Goal: Task Accomplishment & Management: Complete application form

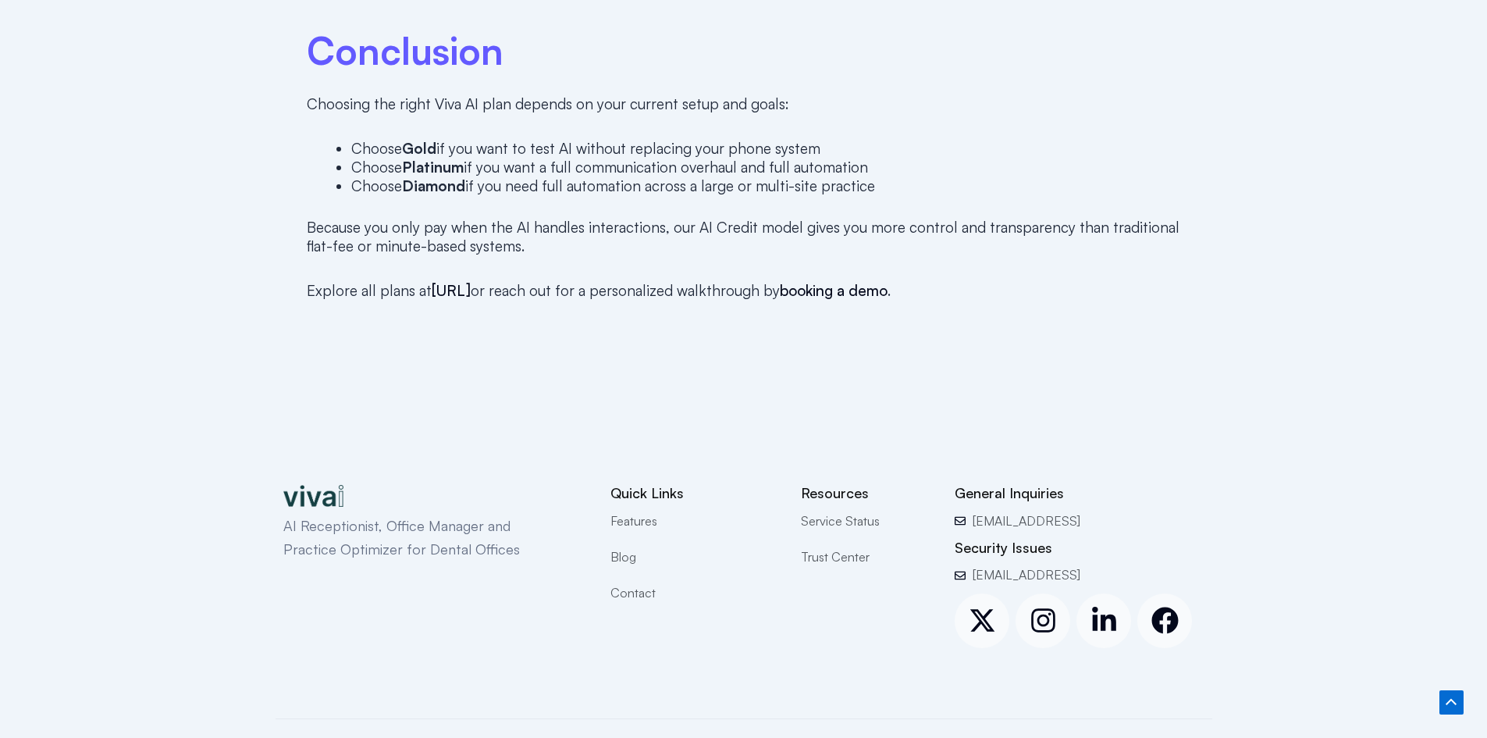
scroll to position [4177, 0]
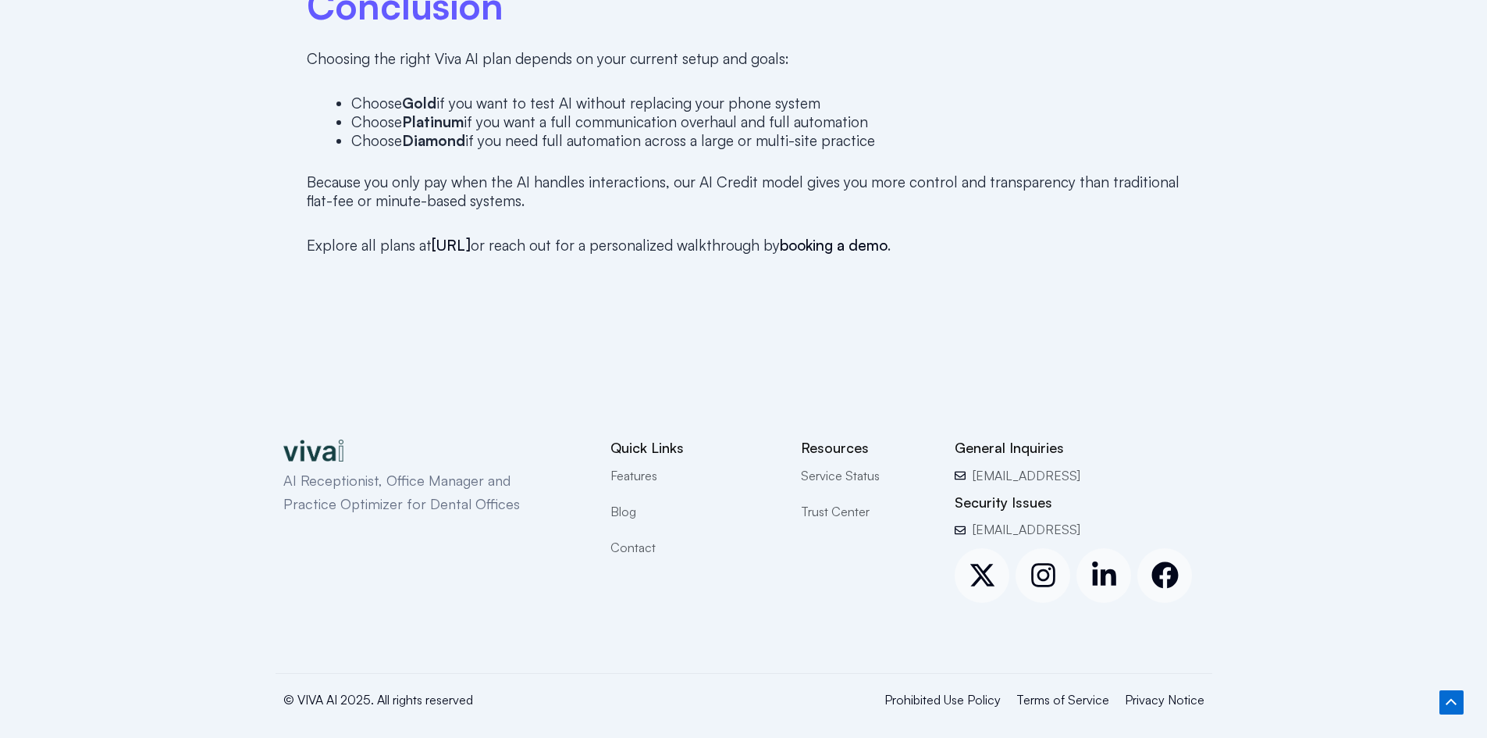
click at [653, 465] on span "Features" at bounding box center [633, 475] width 47 height 20
click at [646, 465] on span "Features" at bounding box center [633, 475] width 47 height 20
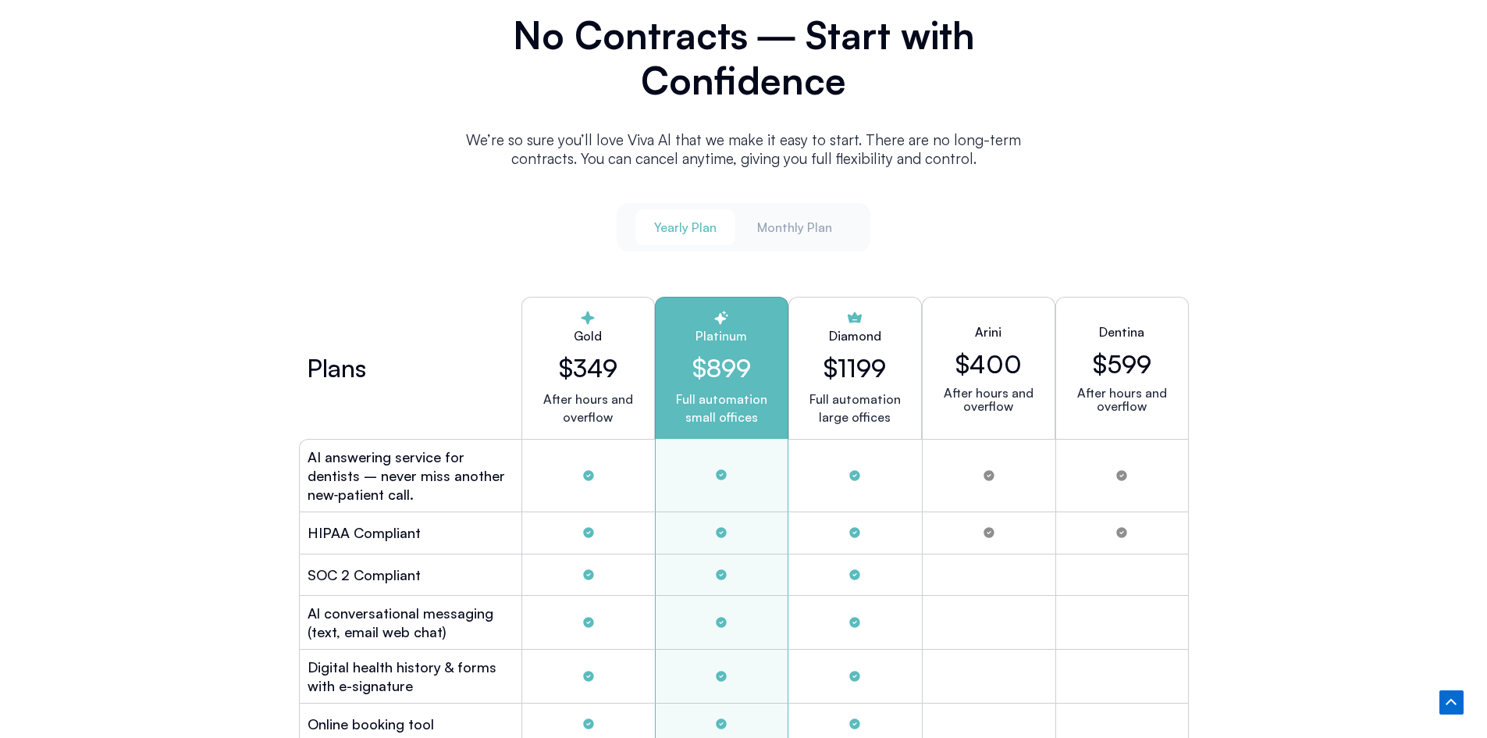
scroll to position [4055, 0]
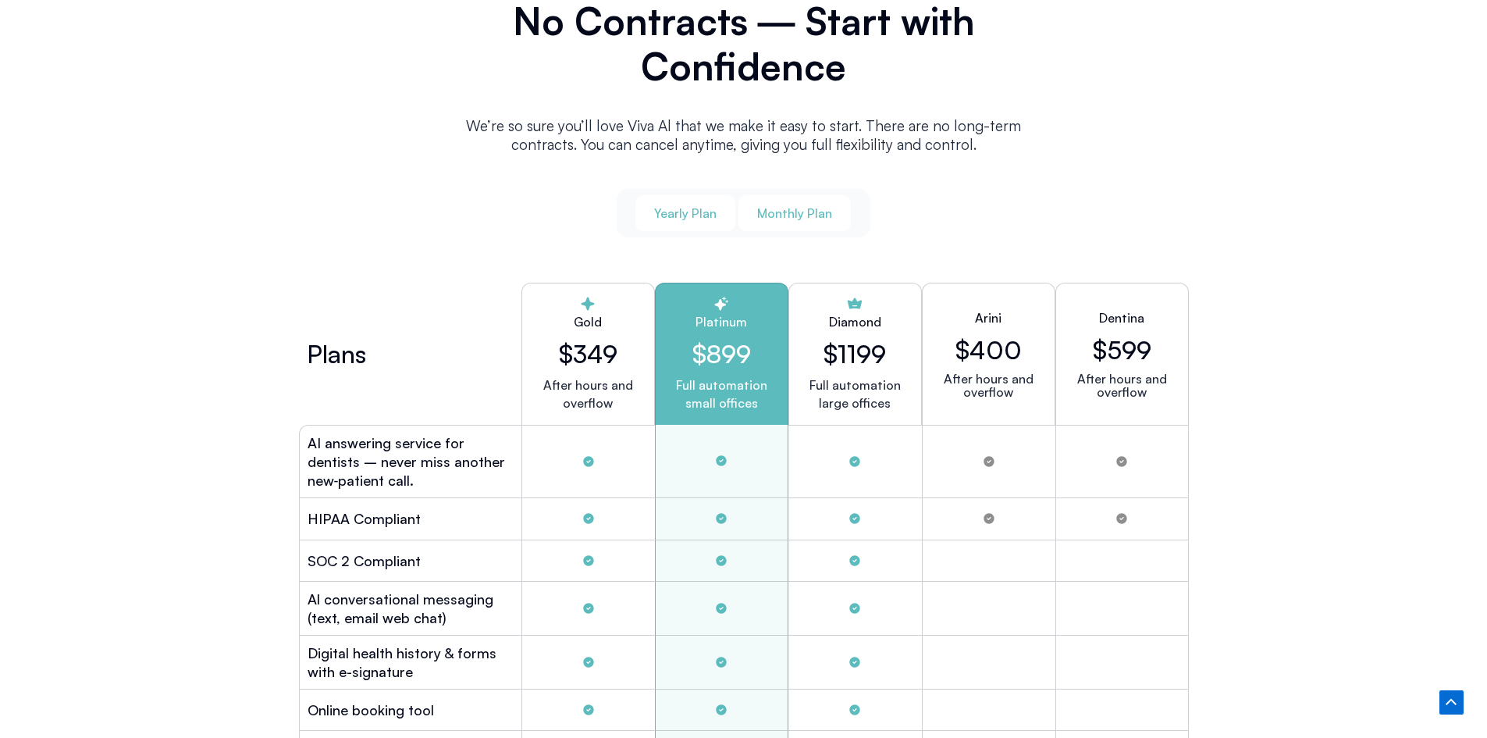
click at [828, 208] on span "Monthly Plan" at bounding box center [794, 213] width 75 height 17
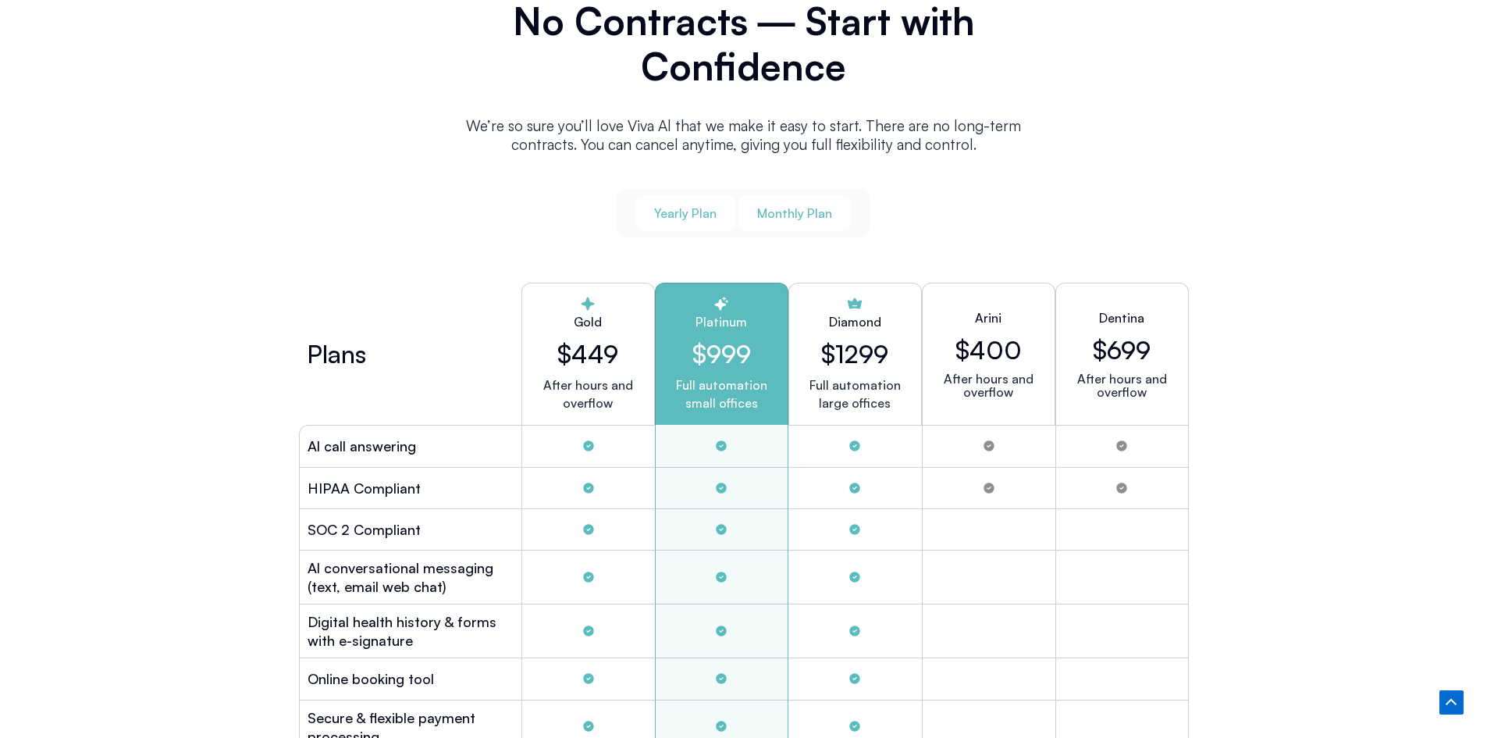
click at [706, 205] on span "Yearly Plan" at bounding box center [685, 213] width 62 height 17
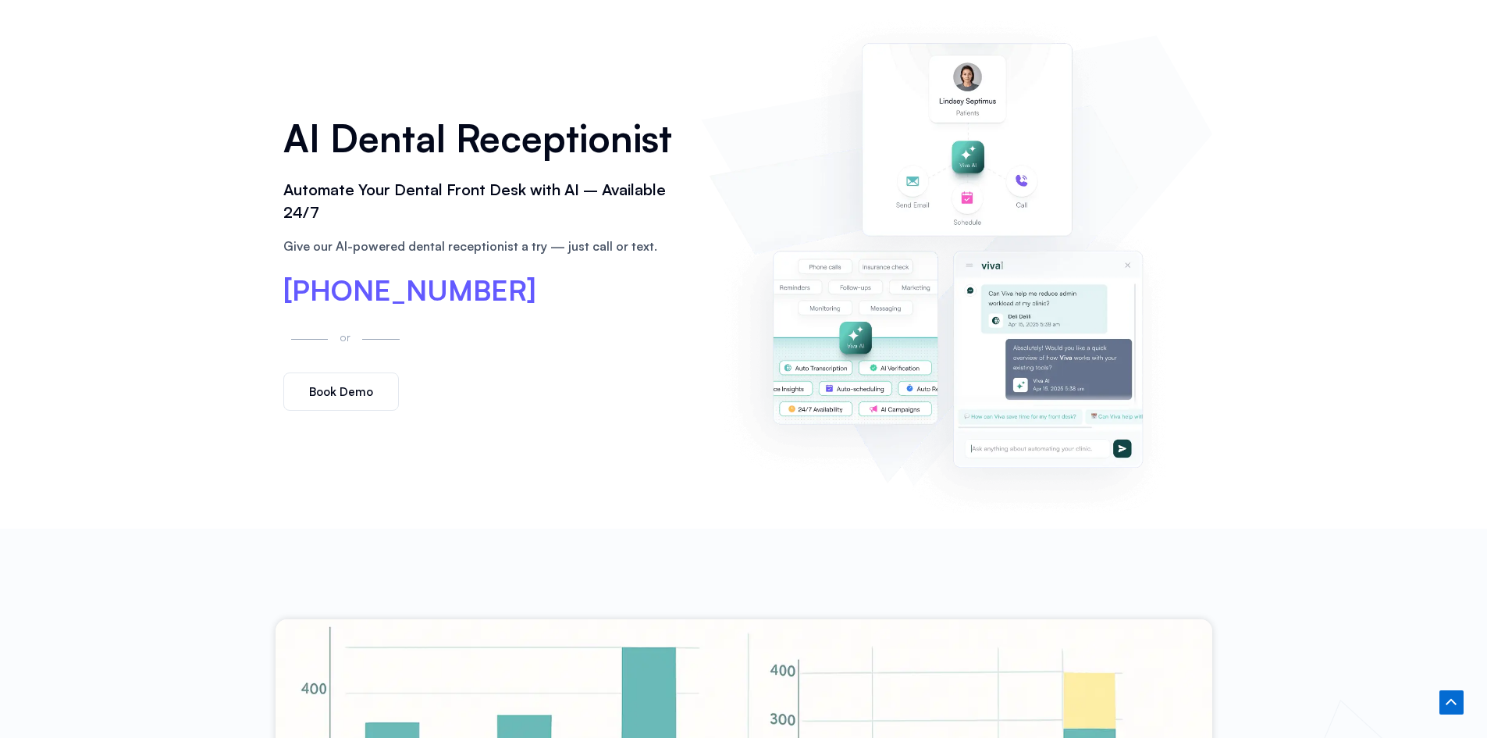
scroll to position [0, 0]
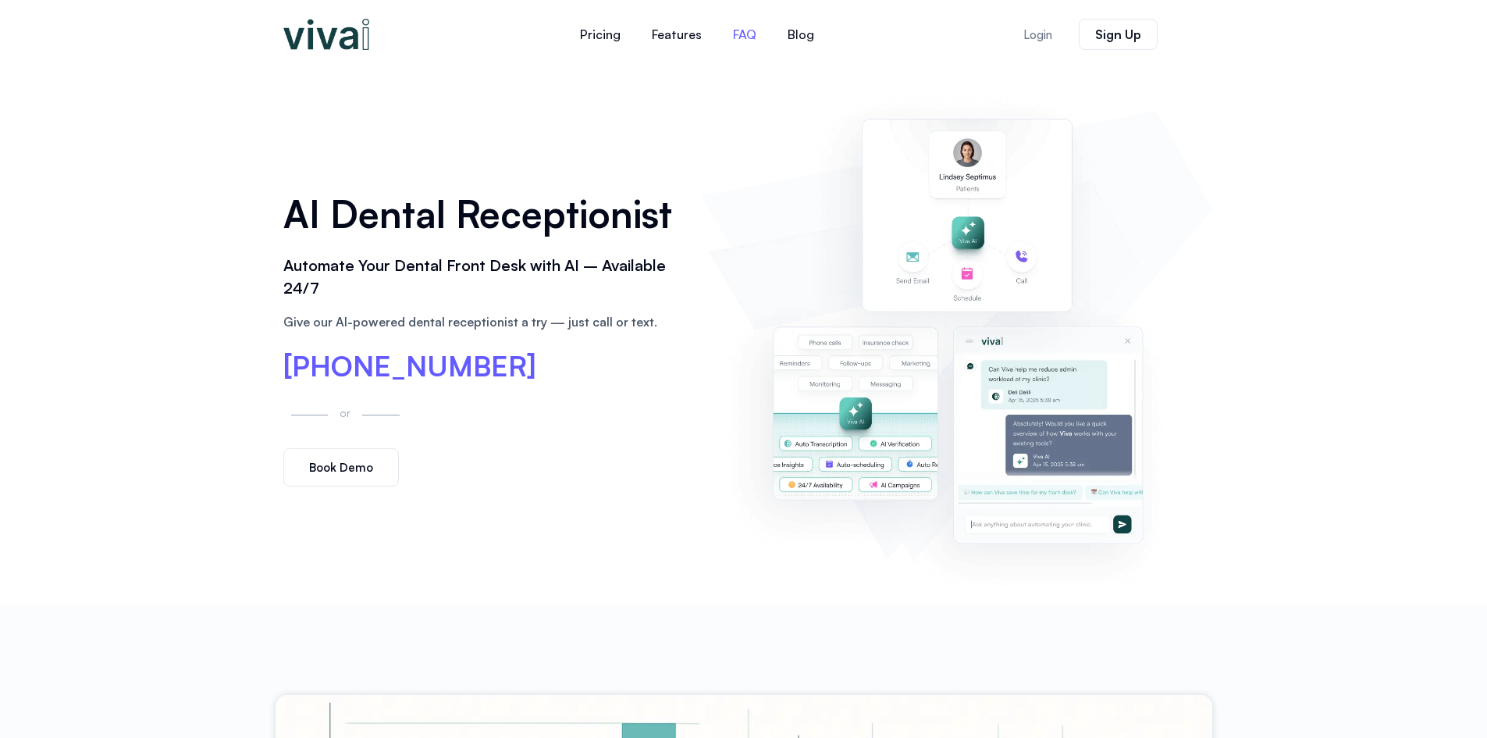
click at [744, 30] on link "FAQ" at bounding box center [744, 34] width 55 height 37
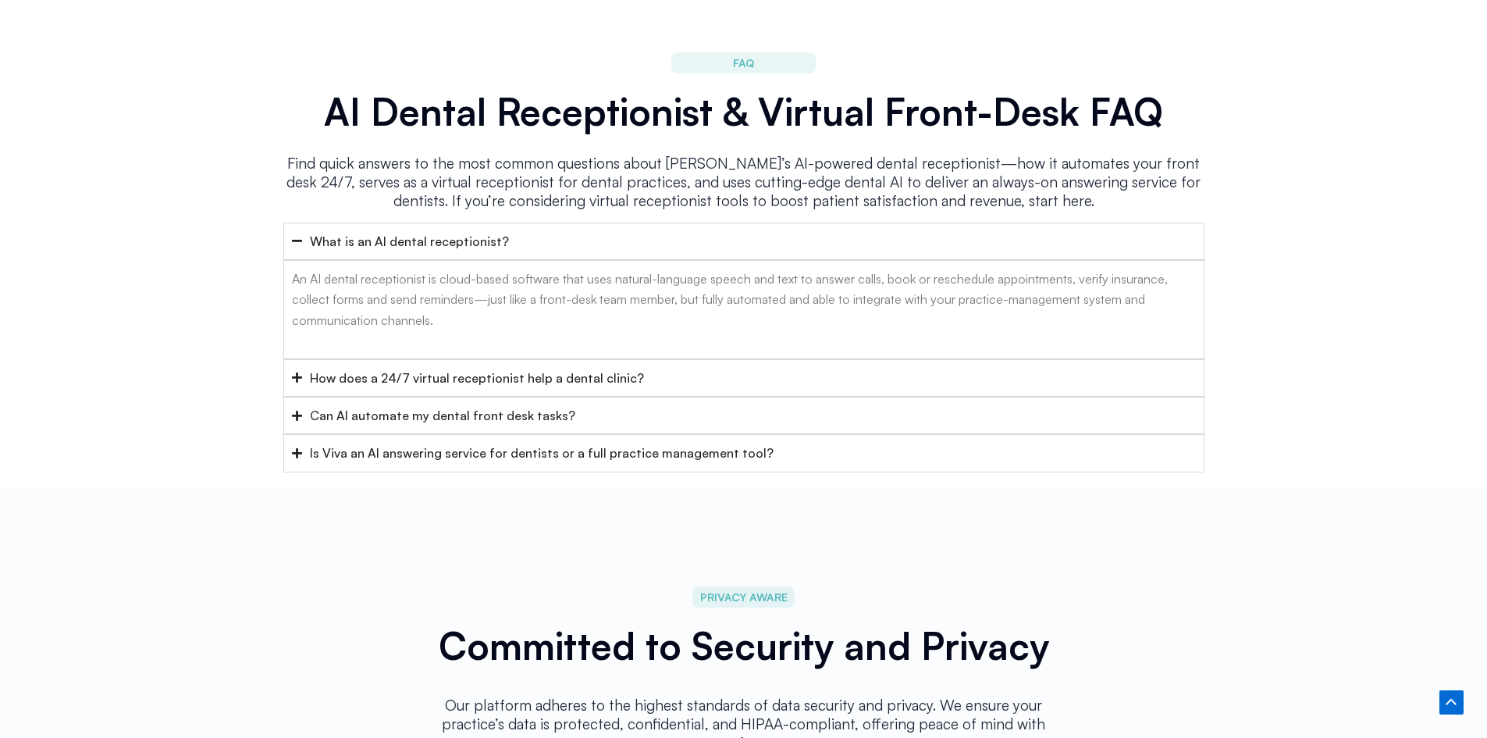
scroll to position [6238, 0]
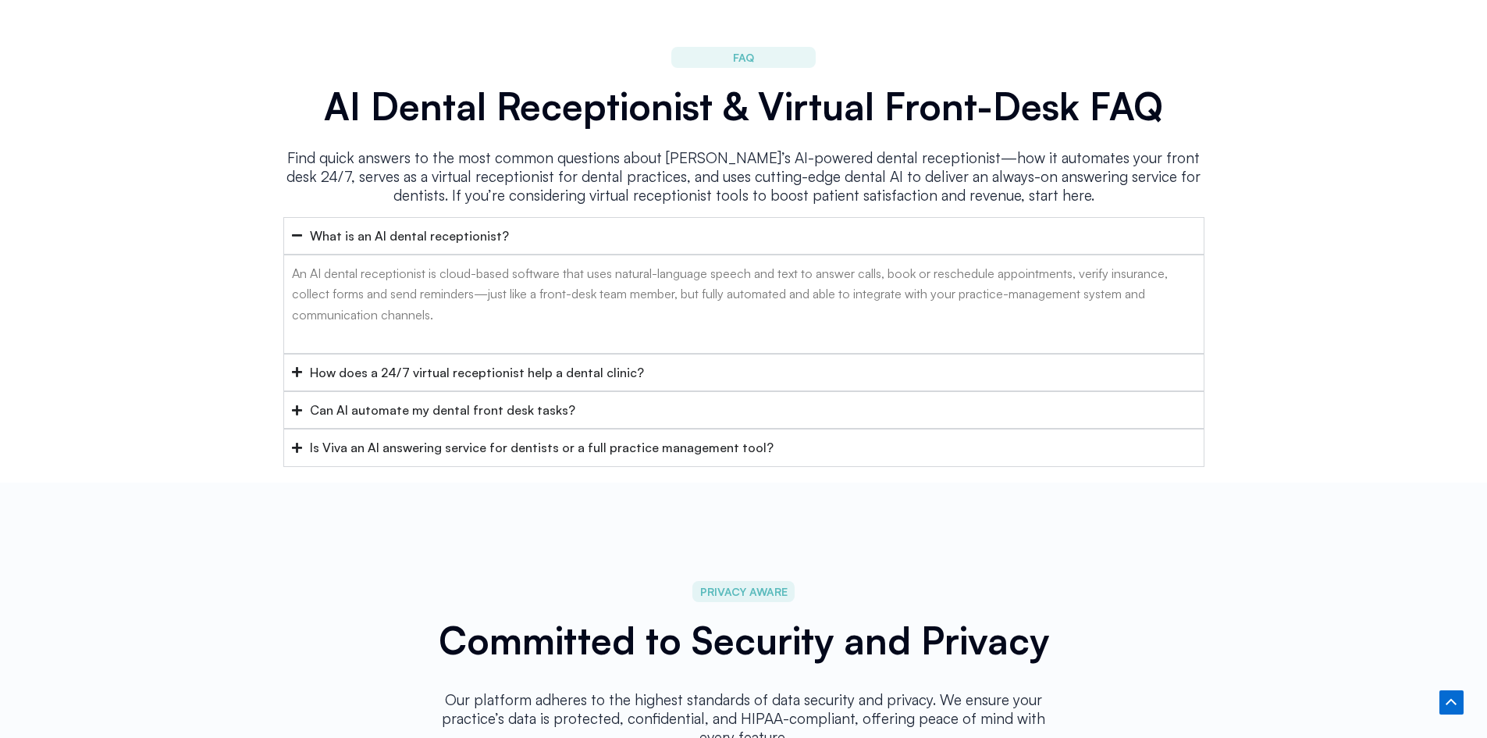
click at [721, 437] on div "Is Viva an AI answering service for dentists or a full practice management tool?" at bounding box center [542, 447] width 464 height 20
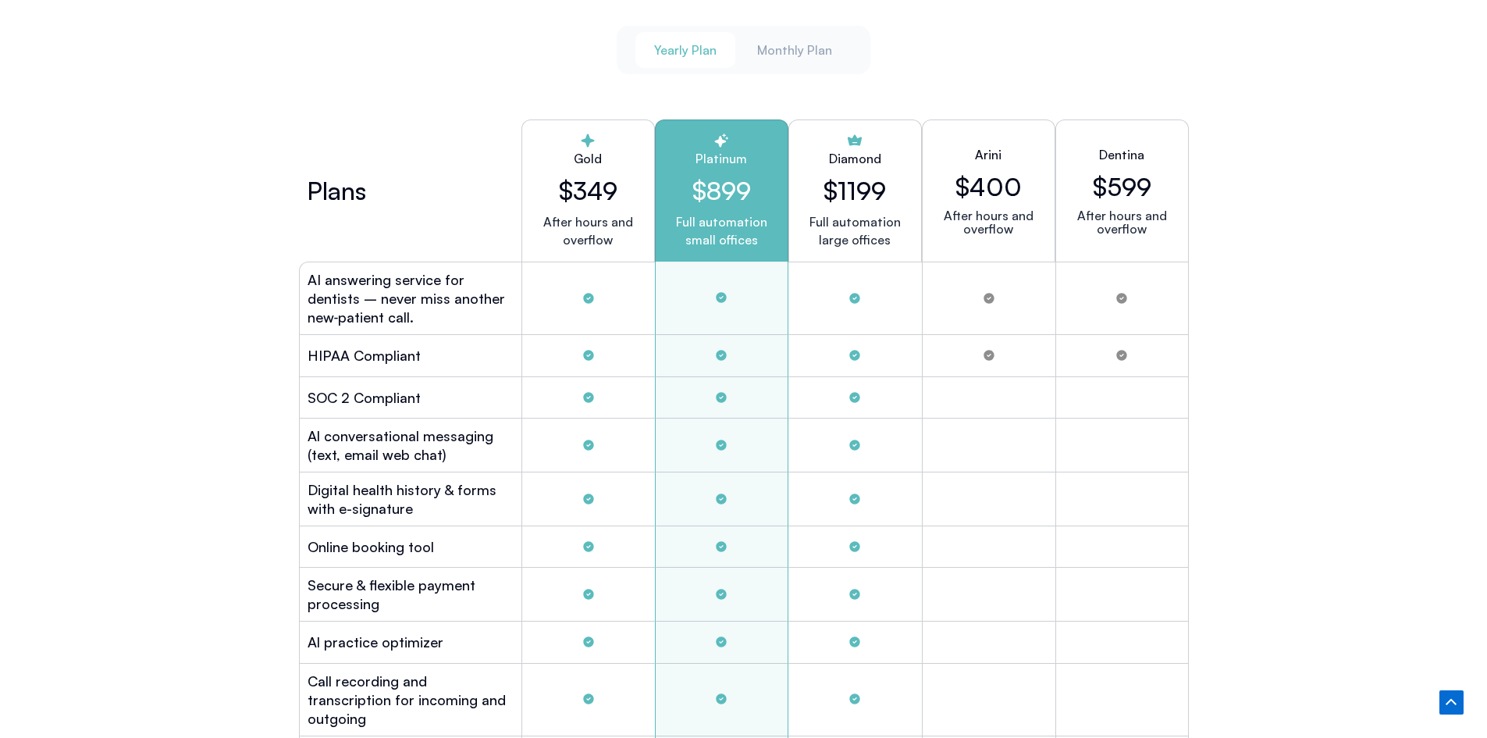
scroll to position [4208, 0]
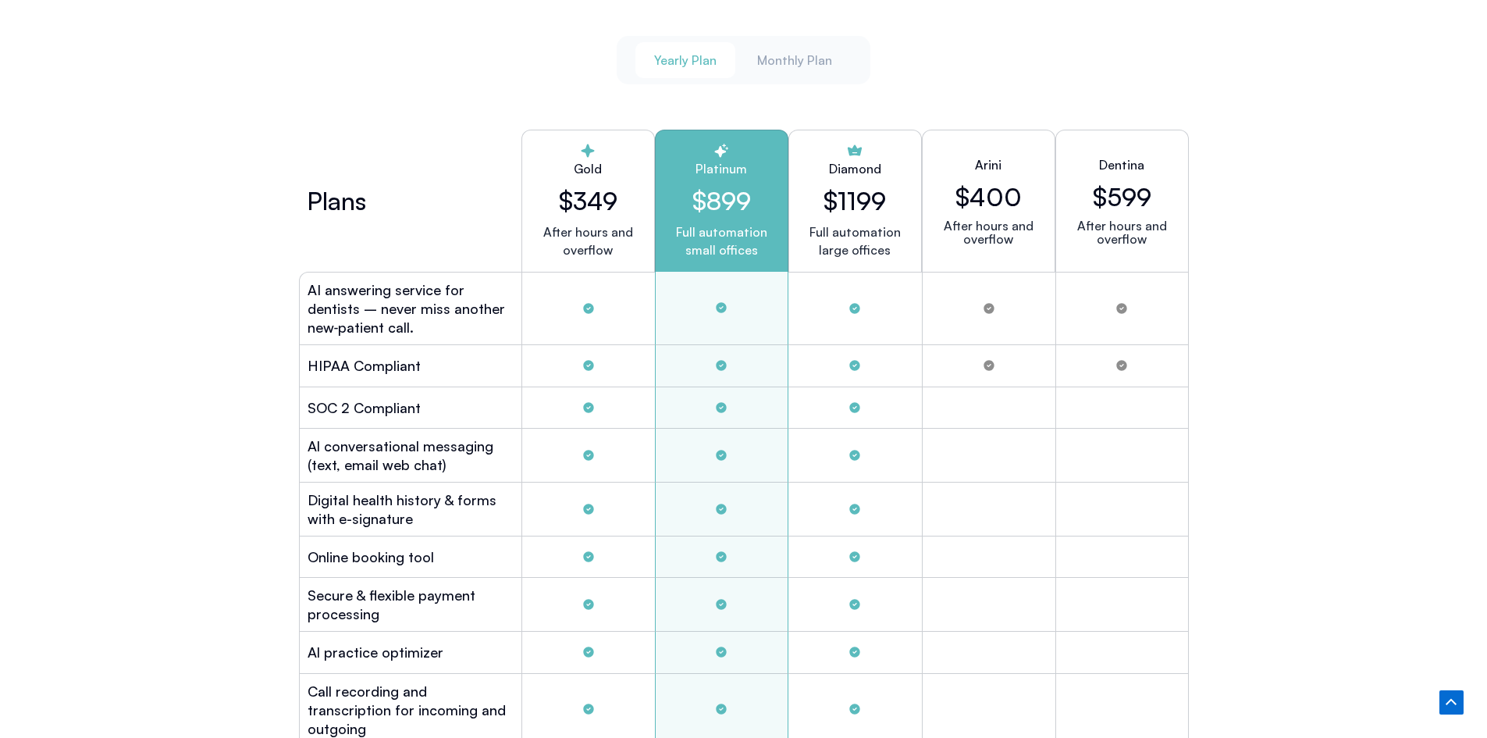
click at [1144, 182] on h2 "$599" at bounding box center [1122, 197] width 59 height 30
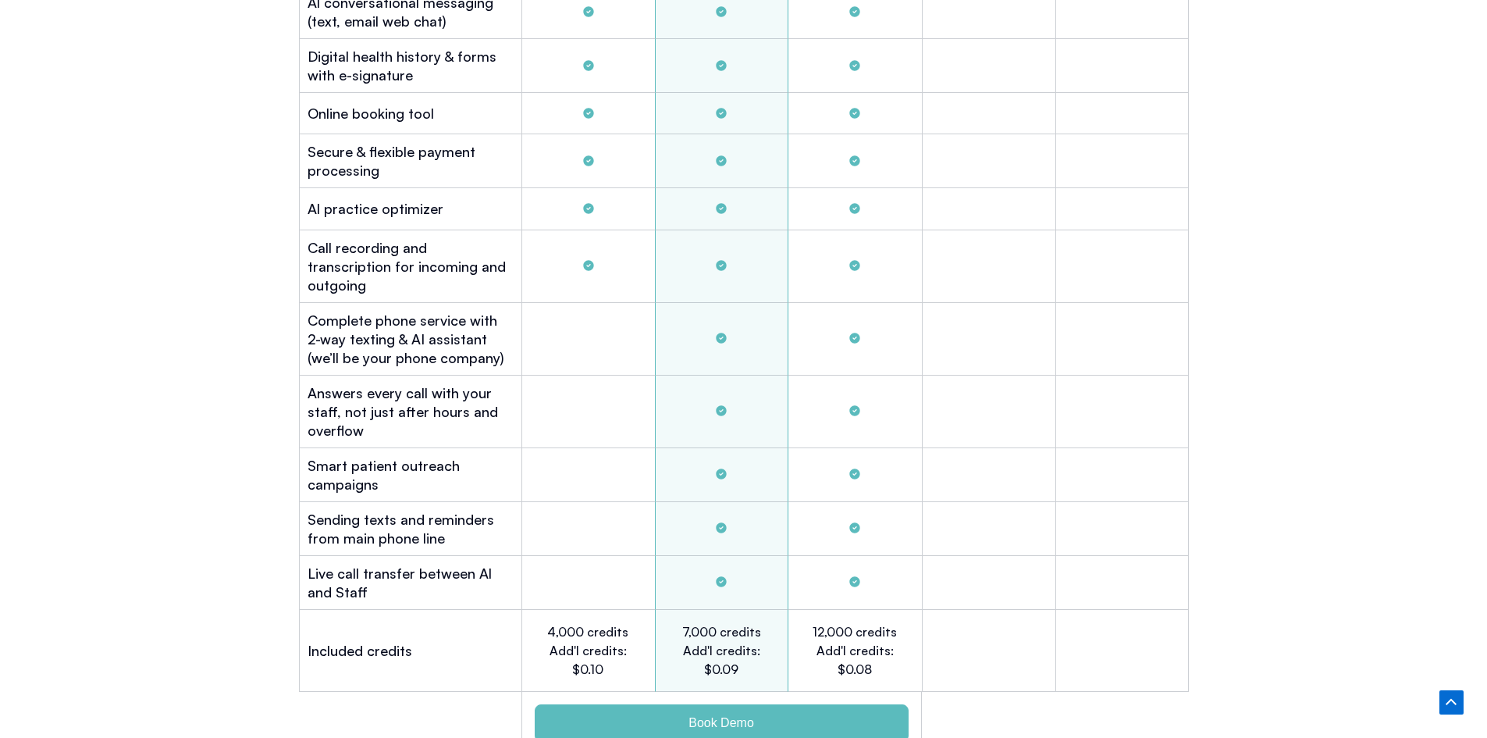
scroll to position [4658, 0]
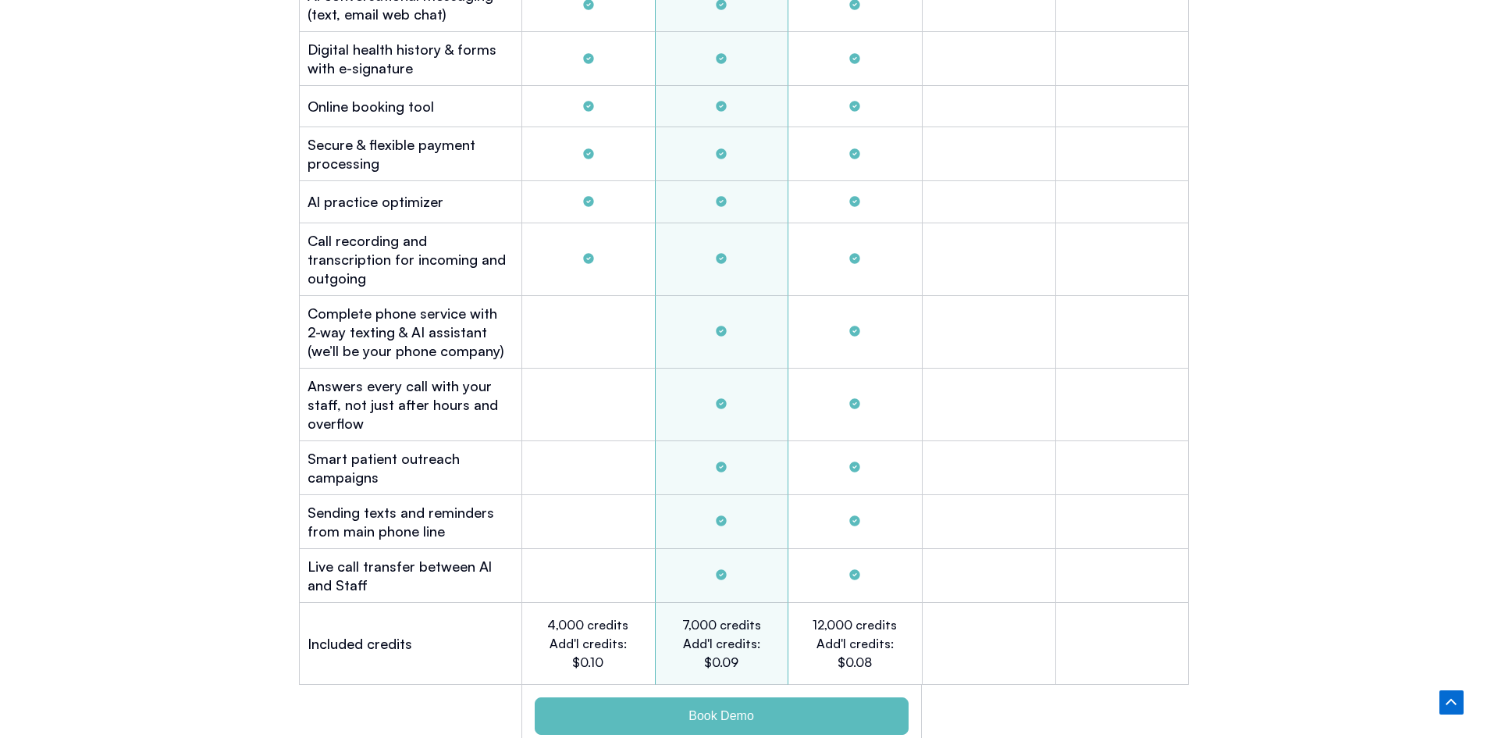
click at [593, 554] on div "Tabs. Open items with Enter or Space, close with Escape and navigate using the …" at bounding box center [588, 576] width 133 height 54
click at [599, 504] on div "Tabs. Open items with Enter or Space, close with Escape and navigate using the …" at bounding box center [588, 522] width 133 height 54
click at [590, 454] on div "Tabs. Open items with Enter or Space, close with Escape and navigate using the …" at bounding box center [588, 468] width 133 height 54
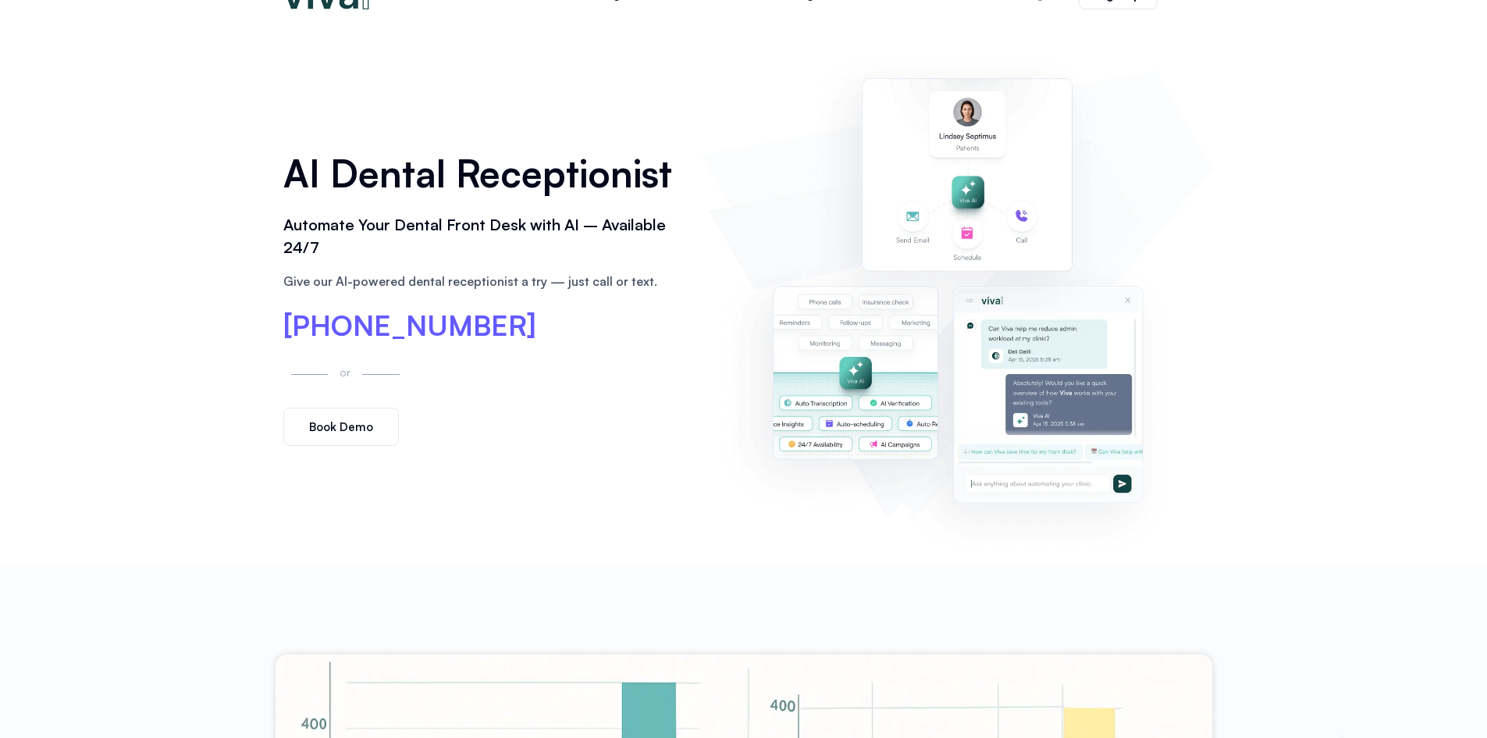
scroll to position [0, 0]
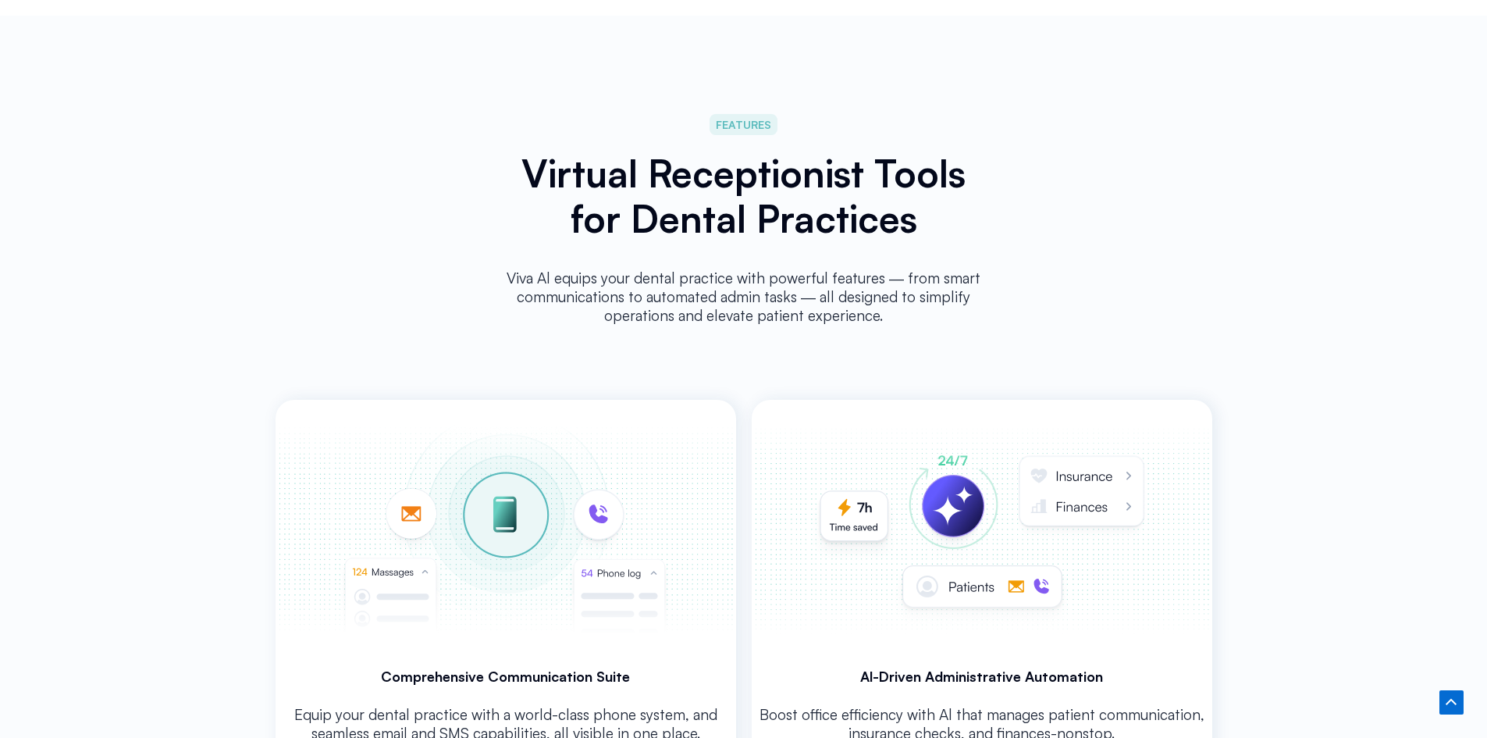
scroll to position [2728, 0]
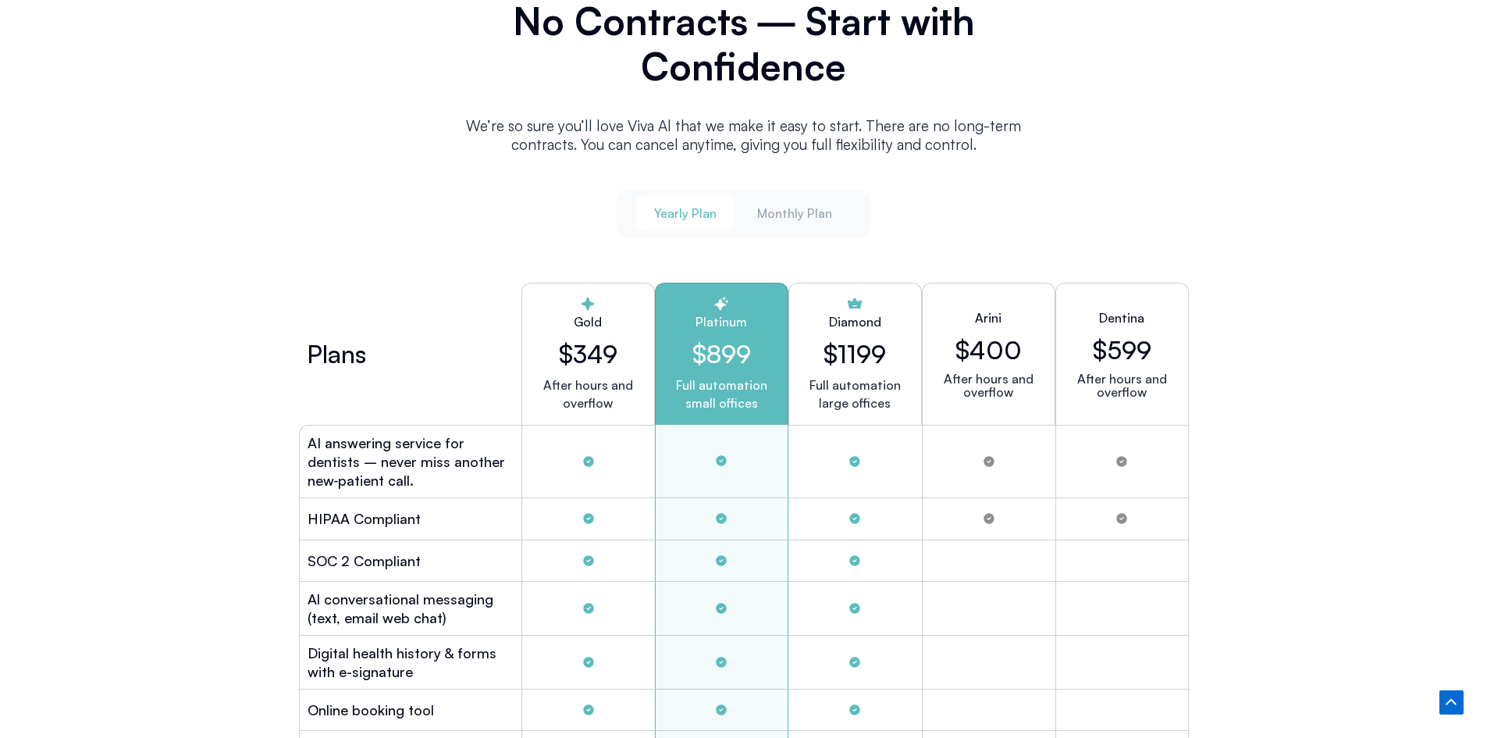
scroll to position [4211, 0]
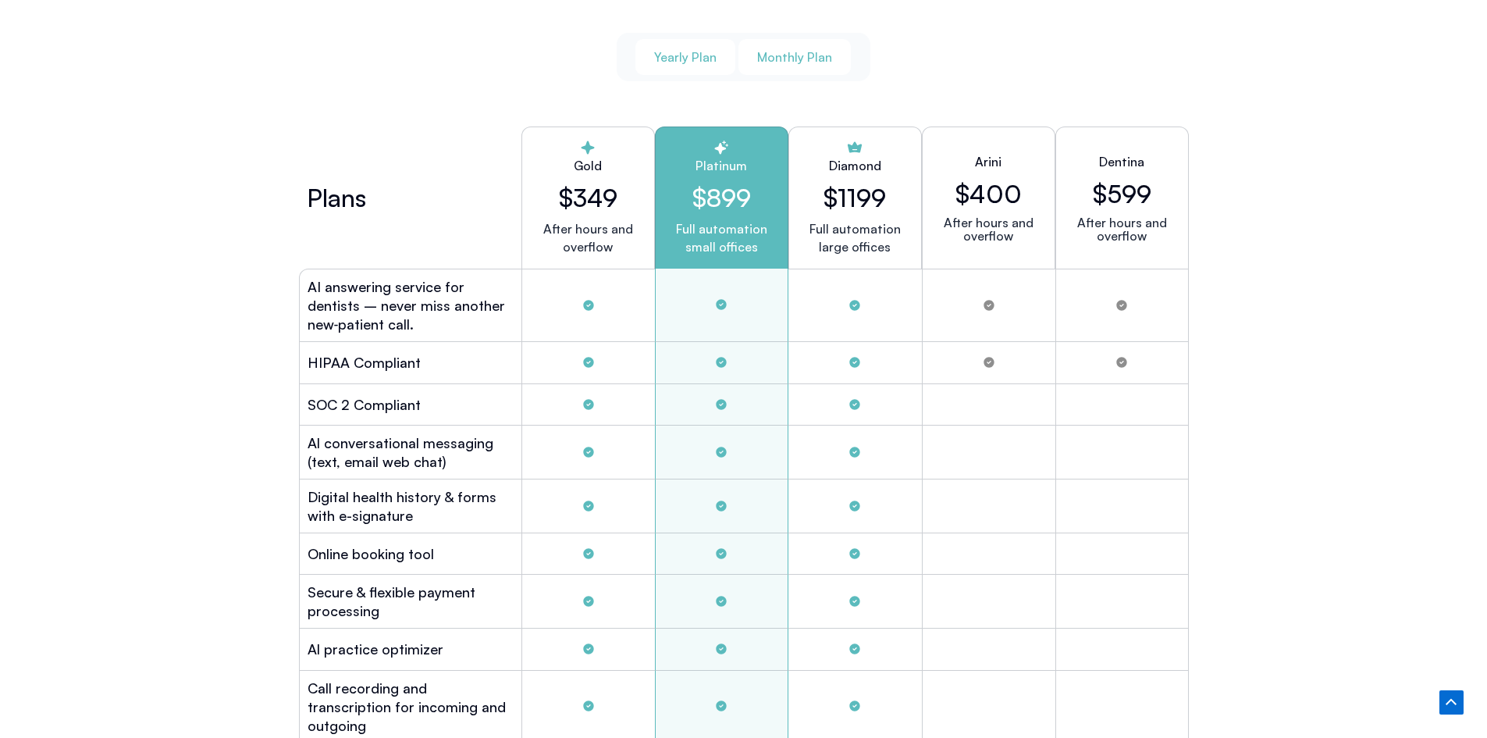
click at [844, 53] on button "Monthly Plan" at bounding box center [795, 57] width 112 height 36
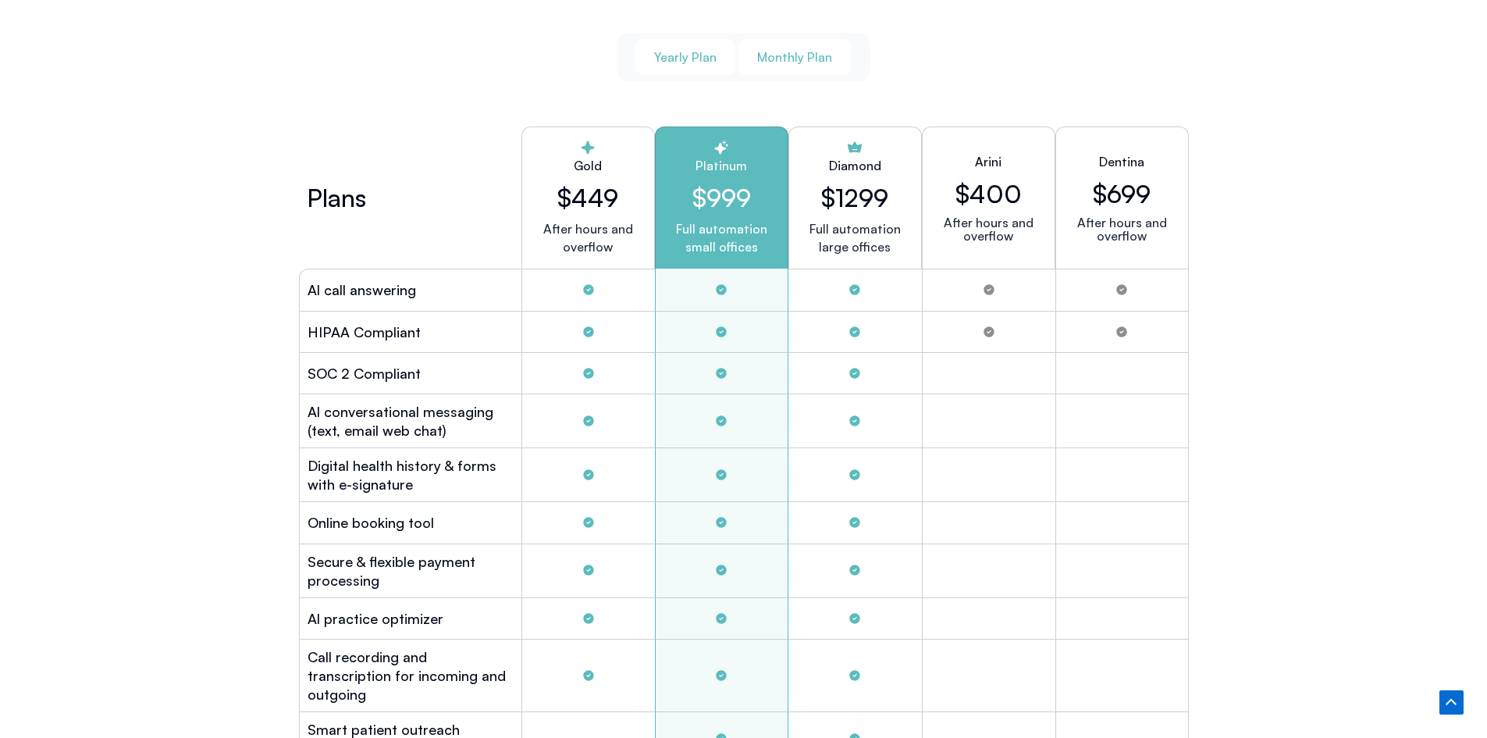
click at [684, 54] on span "Yearly Plan" at bounding box center [685, 56] width 62 height 17
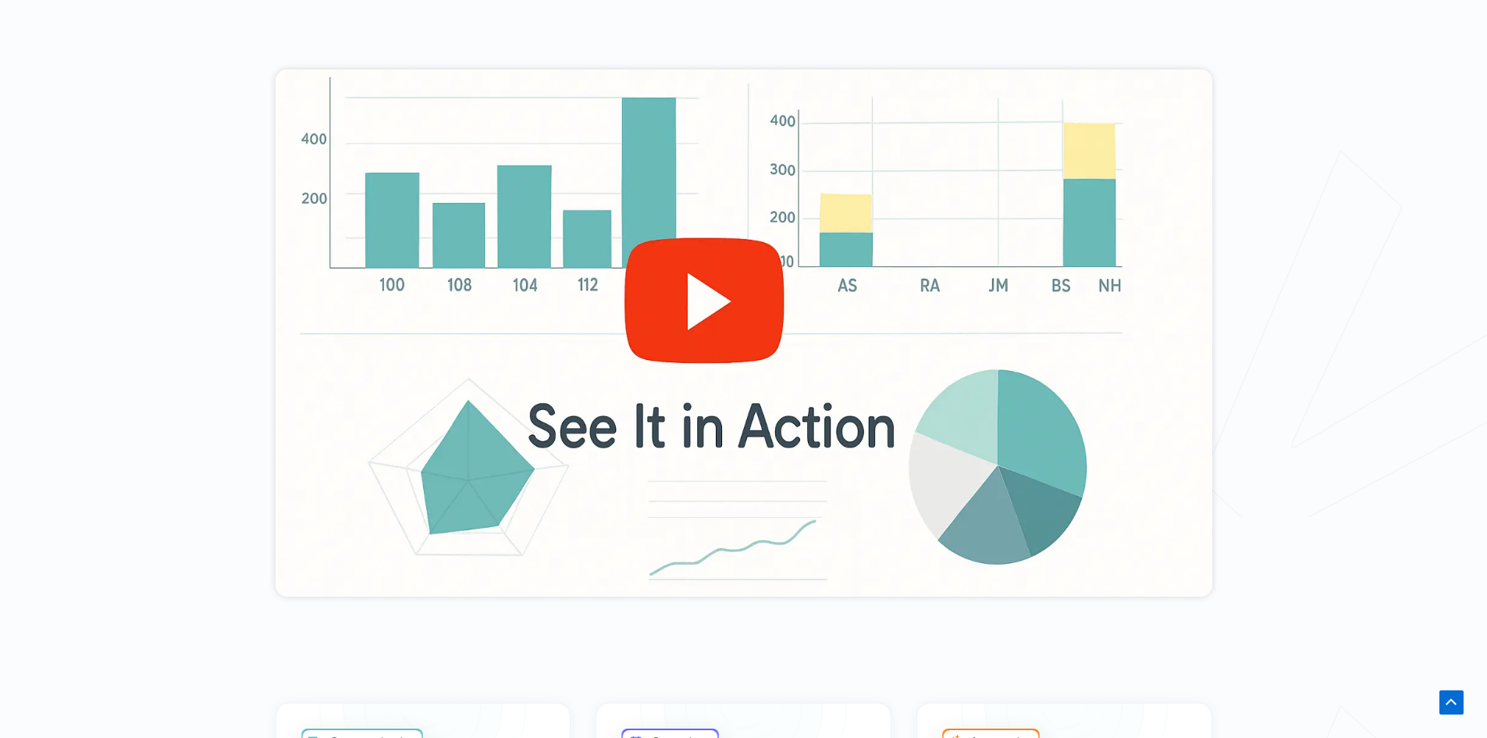
scroll to position [625, 0]
click at [724, 313] on div at bounding box center [744, 333] width 937 height 527
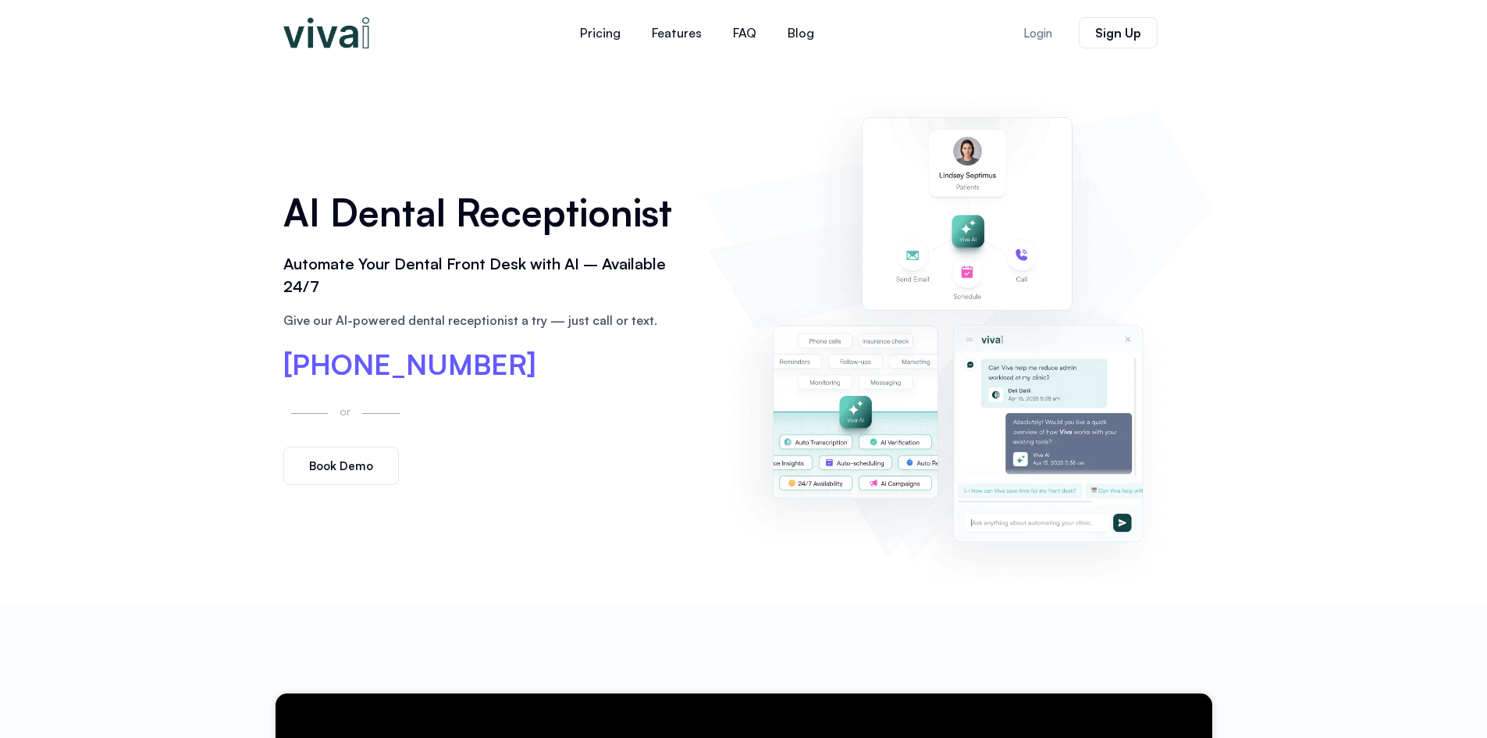
scroll to position [0, 0]
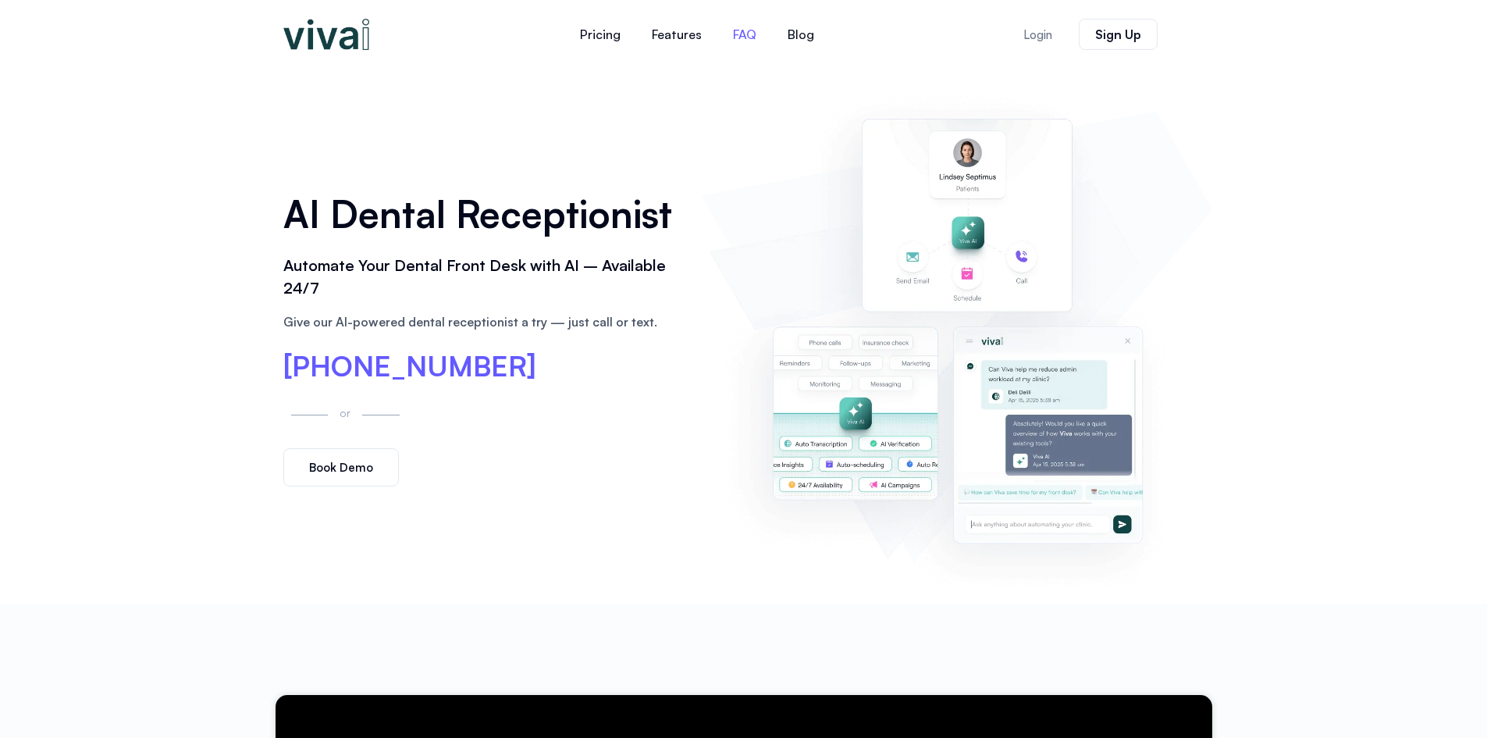
click at [749, 31] on link "FAQ" at bounding box center [744, 34] width 55 height 37
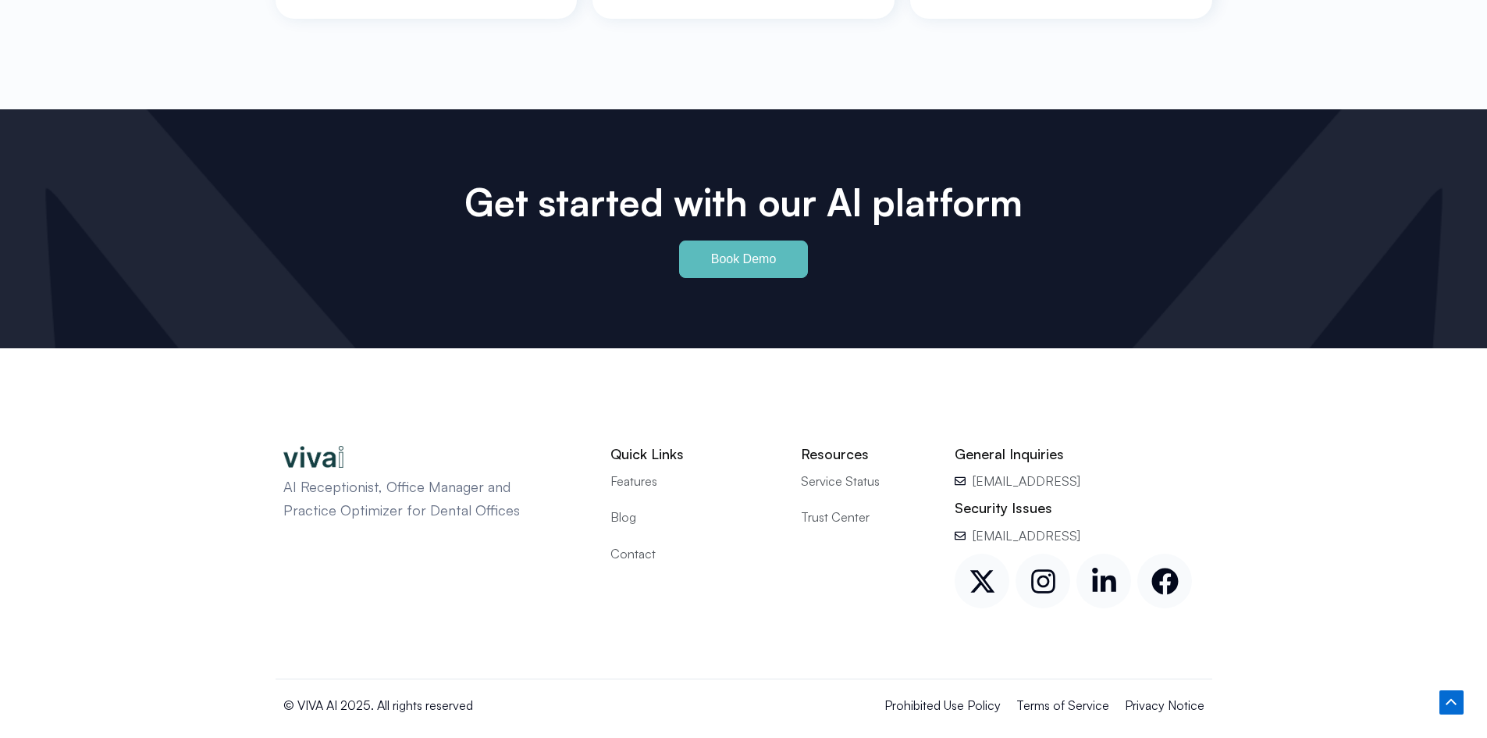
scroll to position [7255, 0]
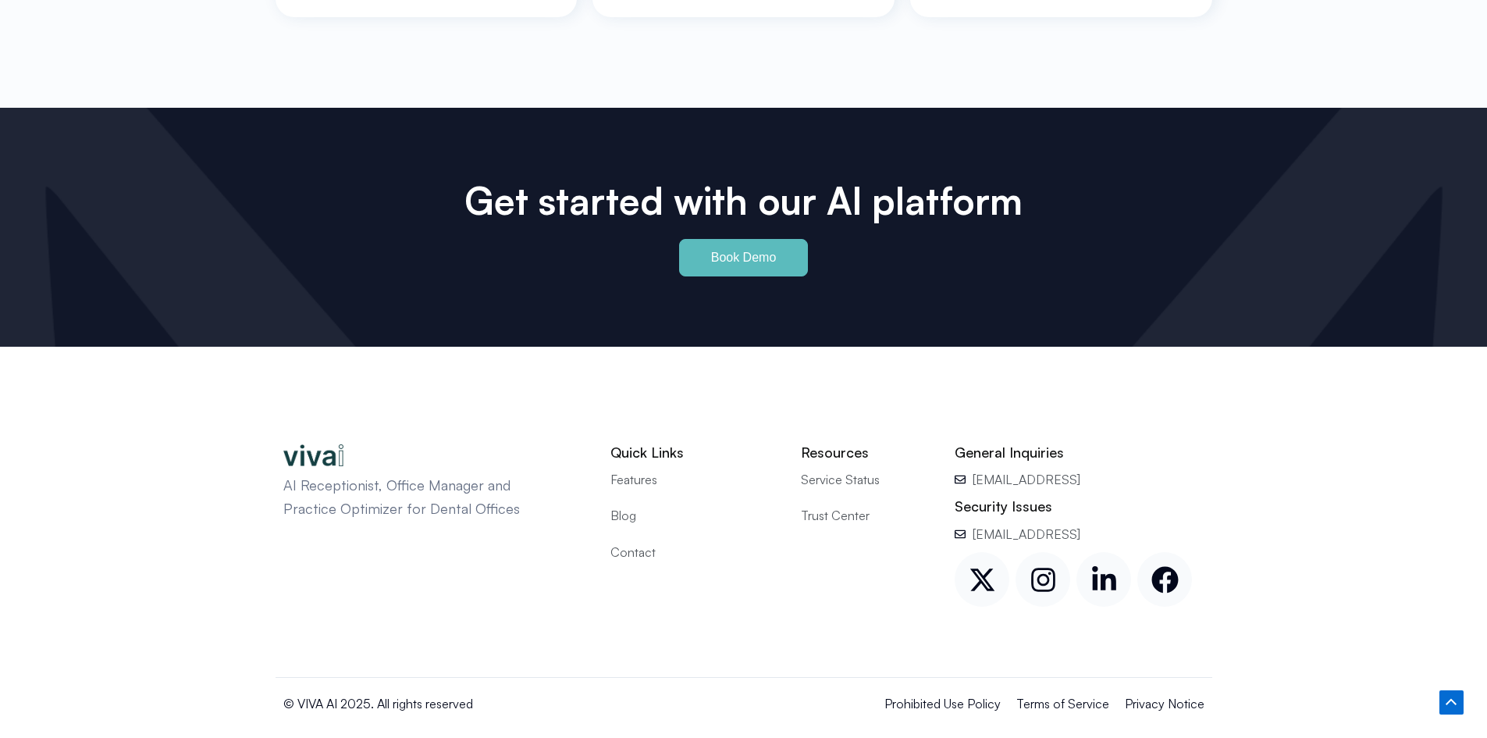
click at [1031, 469] on span "[EMAIL_ADDRESS]" at bounding box center [1025, 479] width 112 height 20
click at [1109, 497] on h2 "Security Issues" at bounding box center [1079, 506] width 249 height 18
drag, startPoint x: 1109, startPoint y: 484, endPoint x: 973, endPoint y: 454, distance: 139.8
click at [973, 454] on div "General Inquiries info@getviva.ai Security Issues sec@getviva.ai X-twitter Inst…" at bounding box center [1079, 526] width 265 height 180
copy div "info@getviva.ai Security Issues"
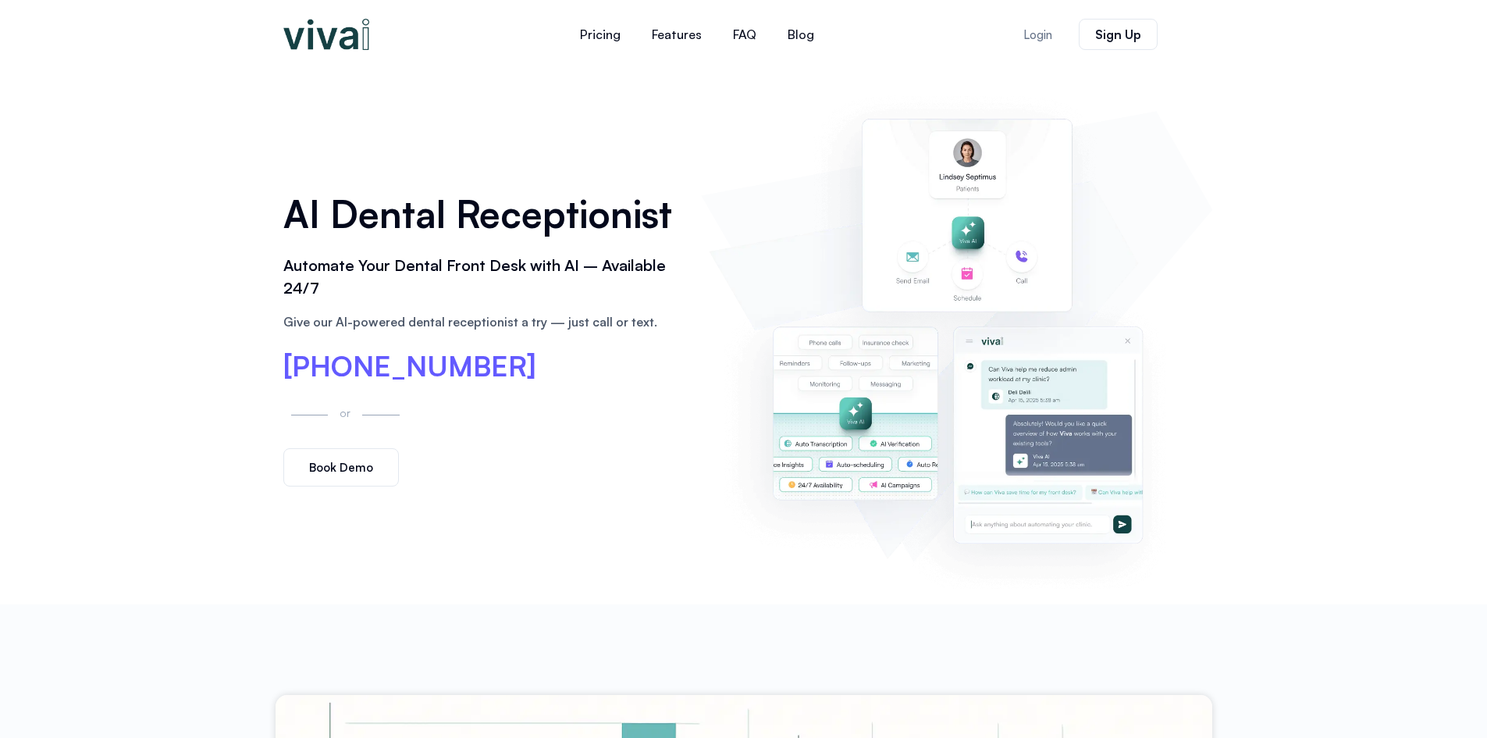
click at [353, 468] on span "Book Demo" at bounding box center [341, 467] width 64 height 12
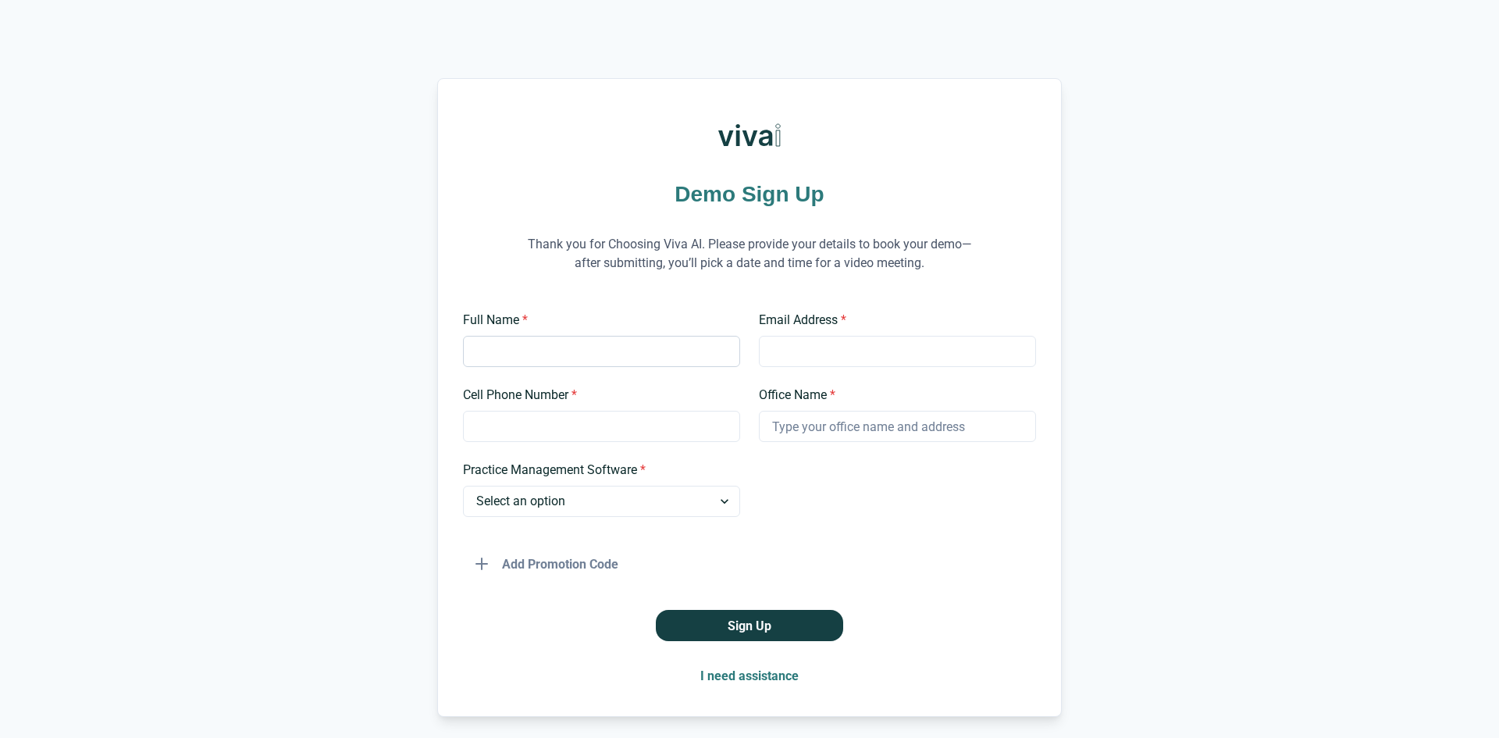
click at [584, 347] on input "Full Name *" at bounding box center [601, 351] width 277 height 31
type input "[PERSON_NAME]"
type input "[EMAIL_ADDRESS][DOMAIN_NAME]"
type input "8182491819"
type input "BRIGHT SMILES DENTAL STUDIO"
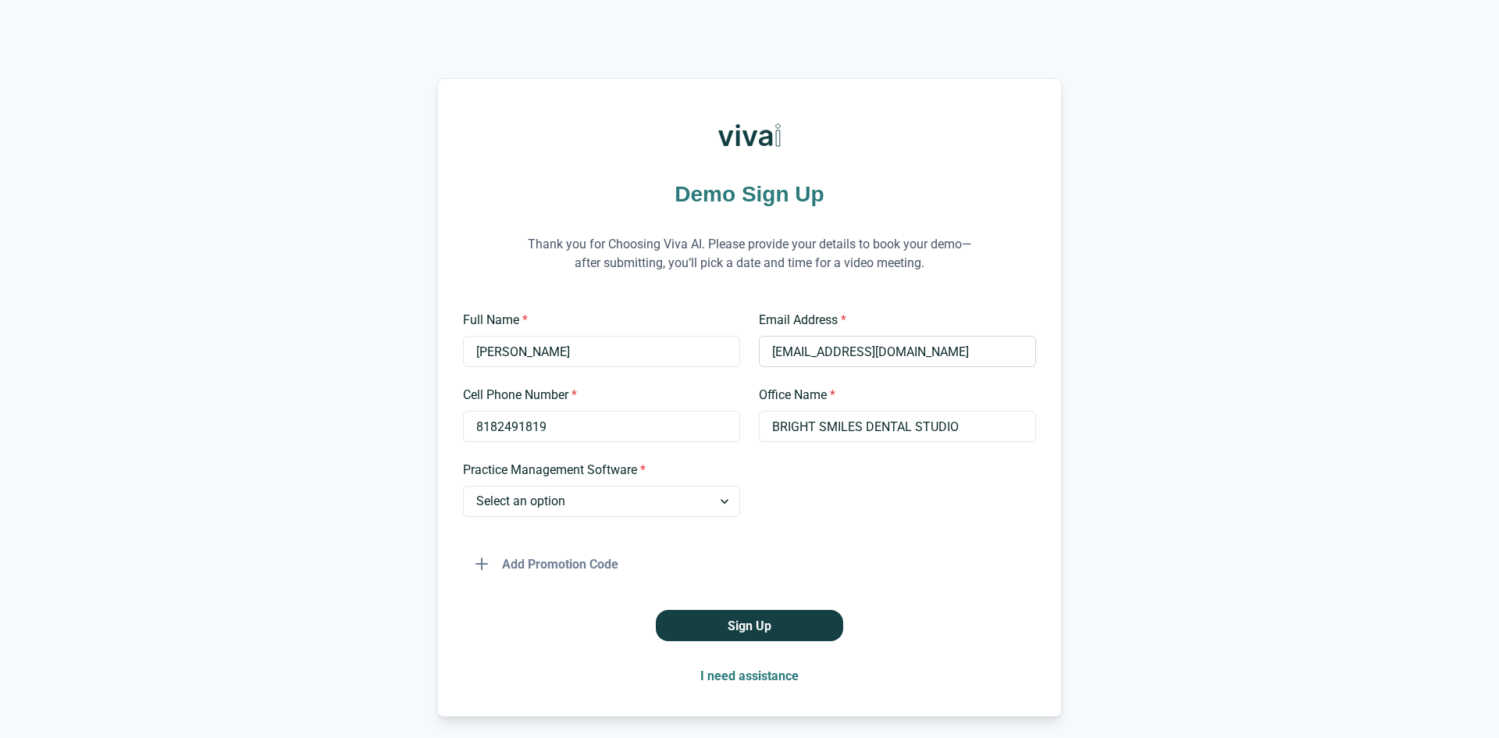
click at [820, 347] on input "[EMAIL_ADDRESS][DOMAIN_NAME]" at bounding box center [897, 351] width 277 height 31
click at [720, 496] on select "Select an option Dentrix Open Dental EagleSoft Denticon Other" at bounding box center [601, 501] width 277 height 31
select select "Dentrix"
click at [463, 486] on select "Select an option Dentrix Open Dental EagleSoft Denticon Other" at bounding box center [601, 501] width 277 height 31
click at [780, 674] on button "I need assistance" at bounding box center [749, 675] width 123 height 31
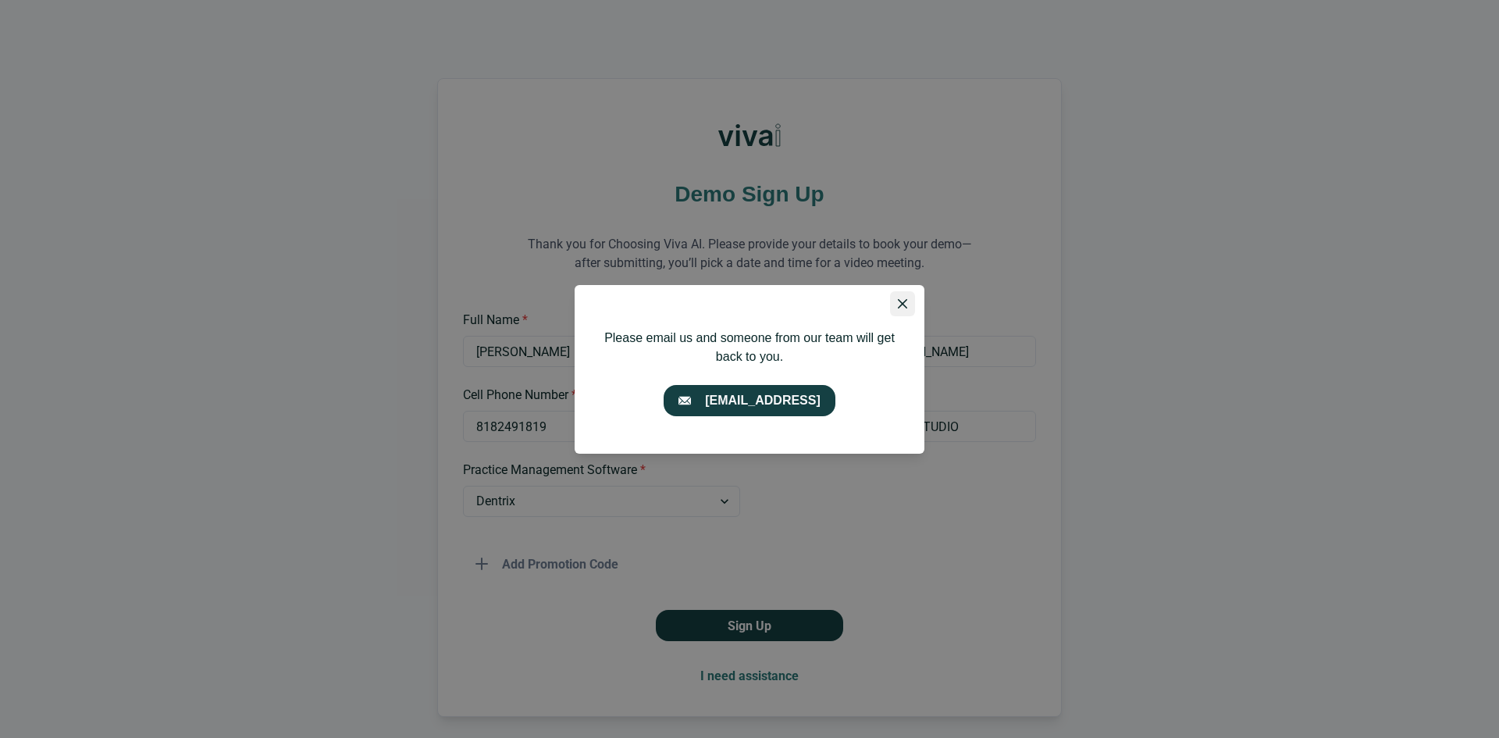
click at [902, 301] on icon "Close" at bounding box center [902, 303] width 9 height 9
